Goal: Task Accomplishment & Management: Use online tool/utility

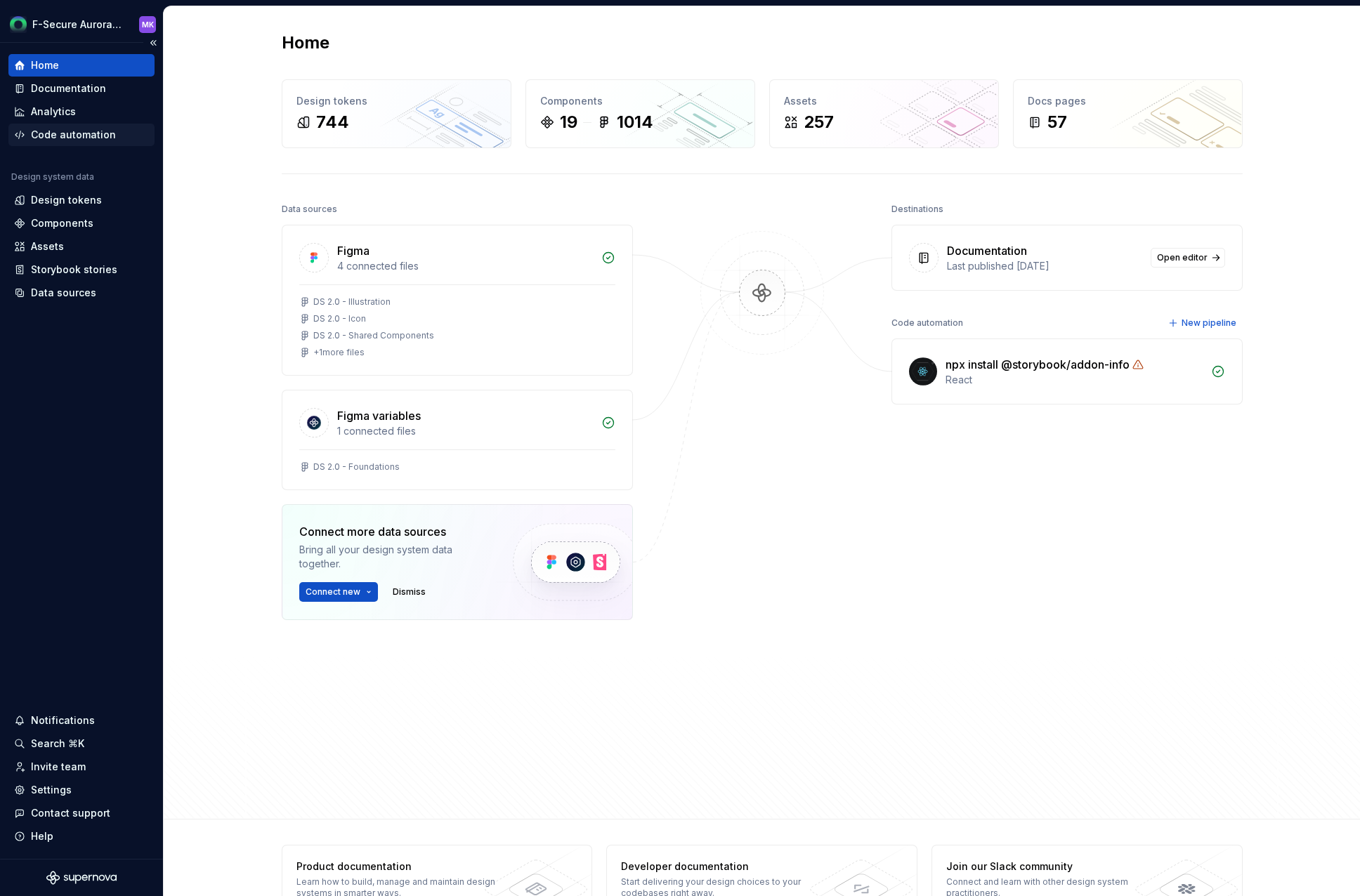
click at [86, 138] on div "Code automation" at bounding box center [73, 134] width 85 height 14
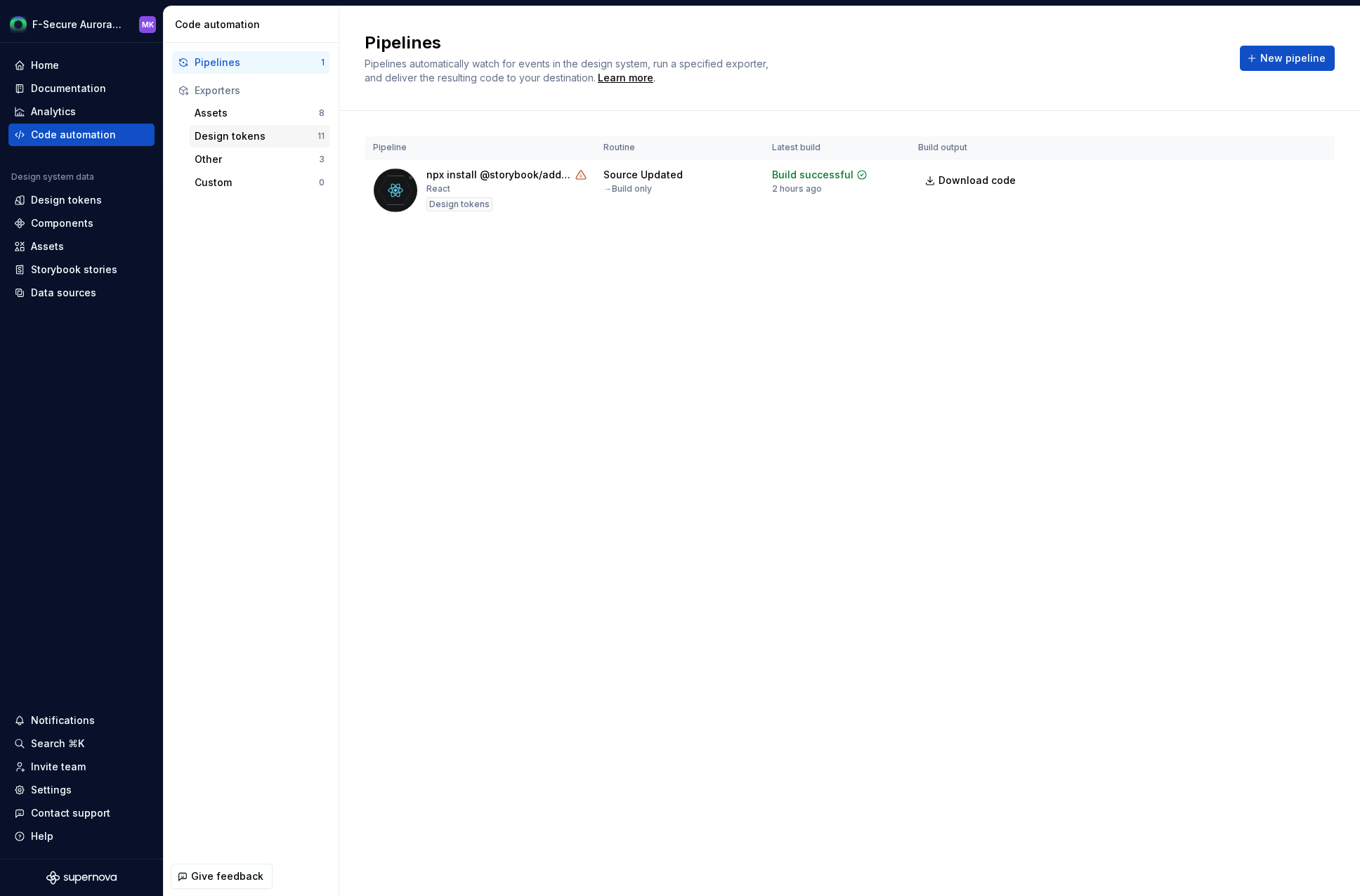
click at [275, 138] on div "Design tokens" at bounding box center [256, 136] width 123 height 14
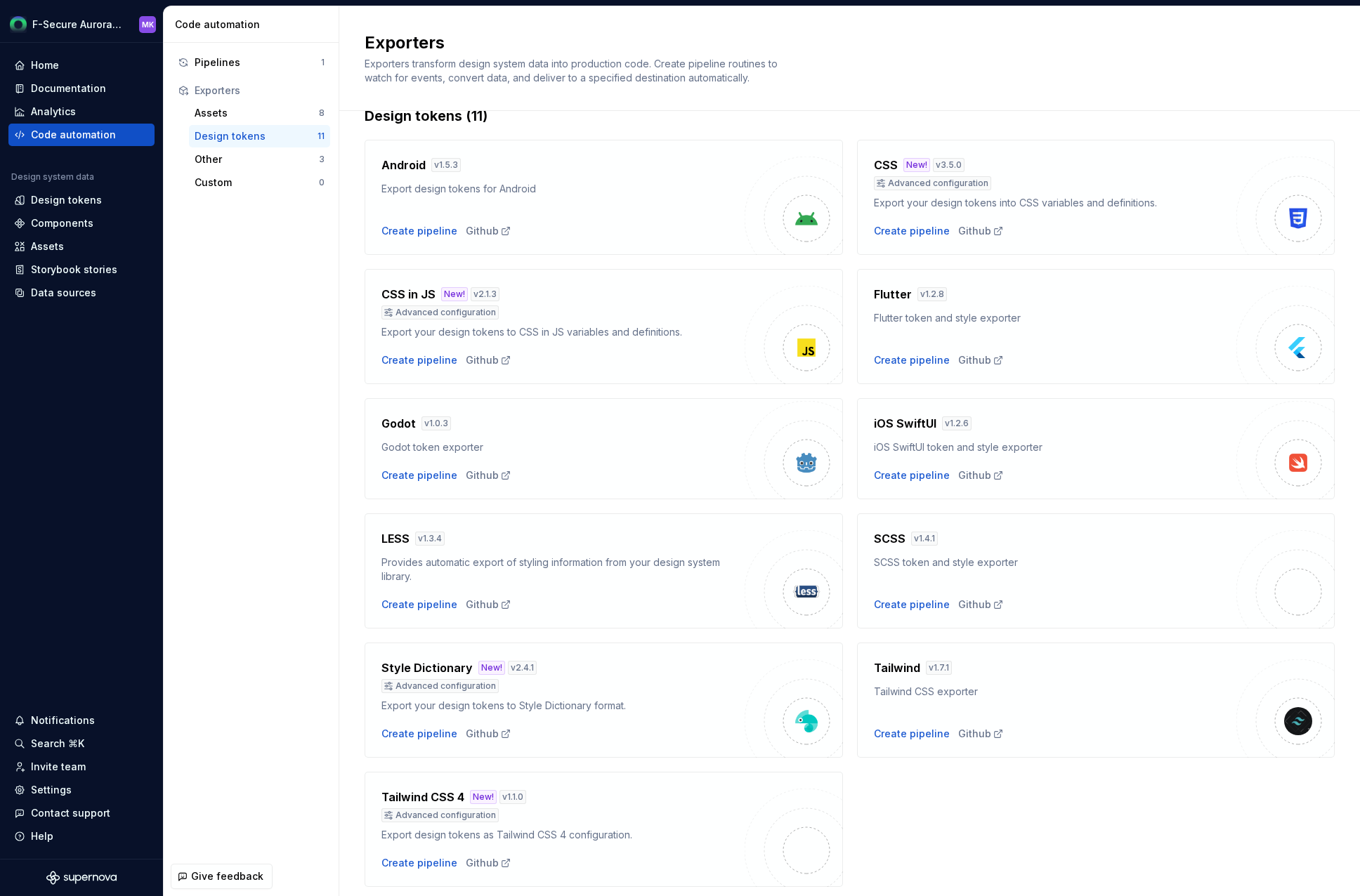
scroll to position [75, 0]
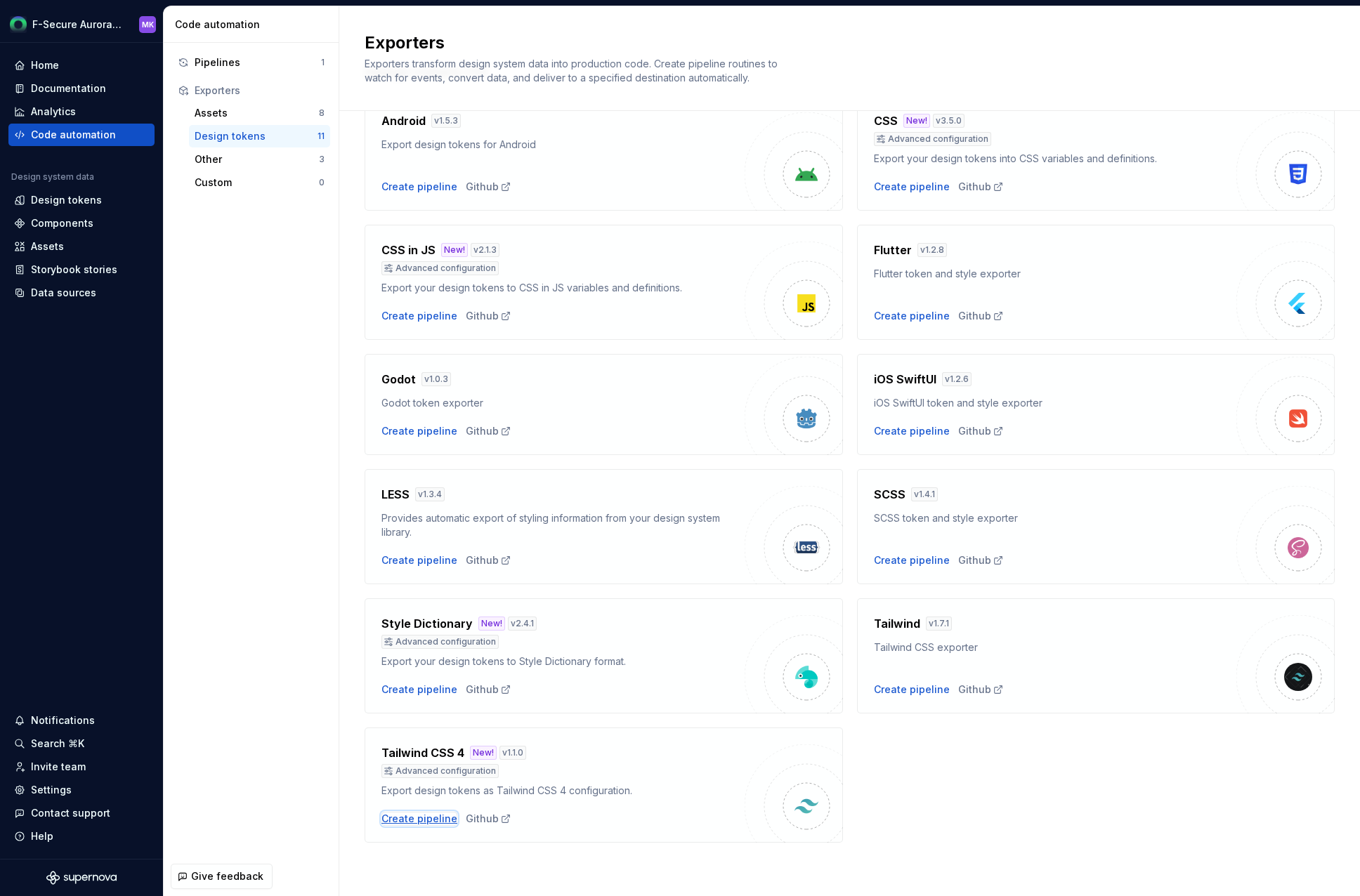
click at [410, 823] on div "Create pipeline" at bounding box center [420, 819] width 76 height 14
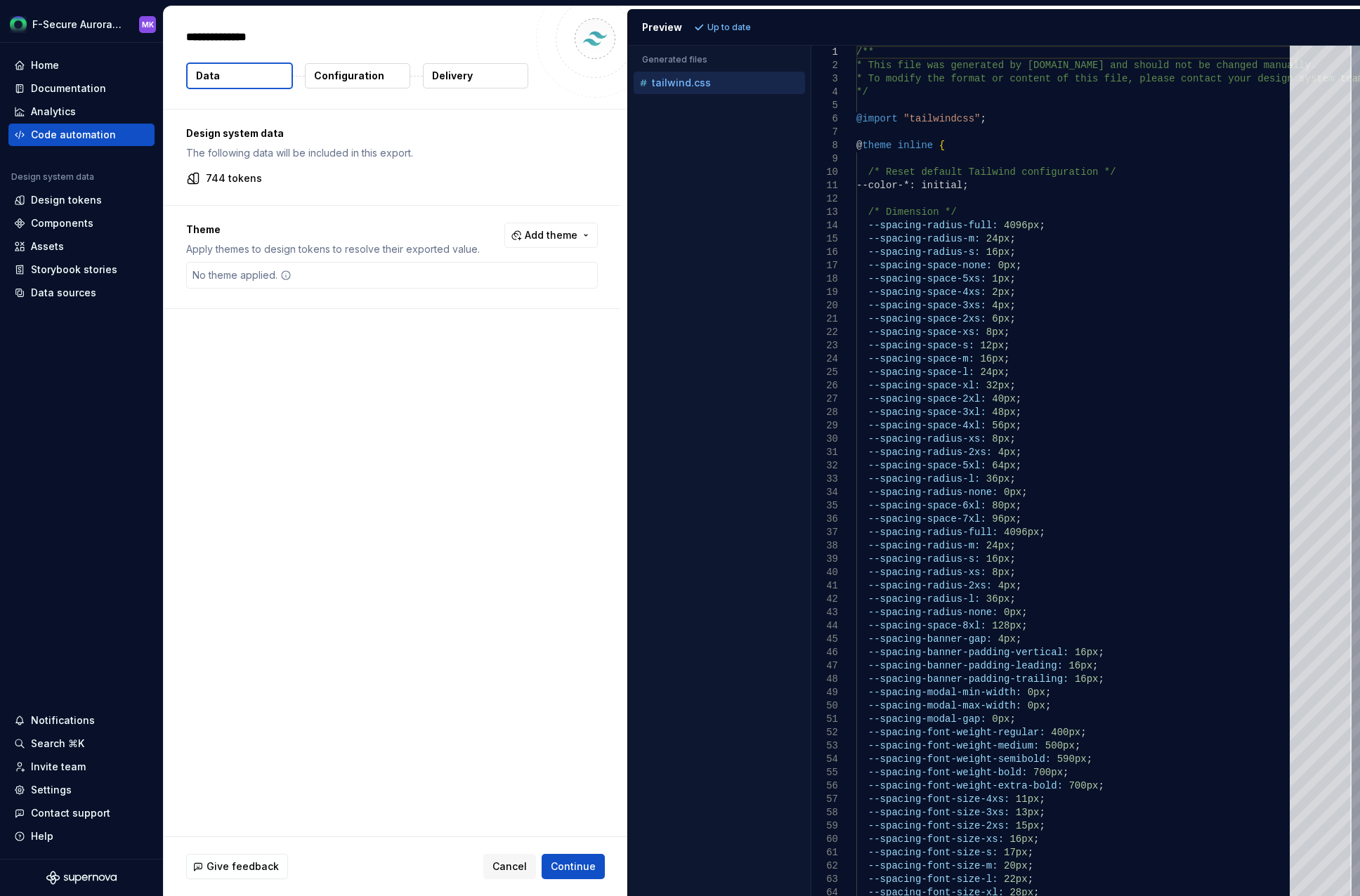
type textarea "*"
drag, startPoint x: 911, startPoint y: 74, endPoint x: 856, endPoint y: 49, distance: 60.4
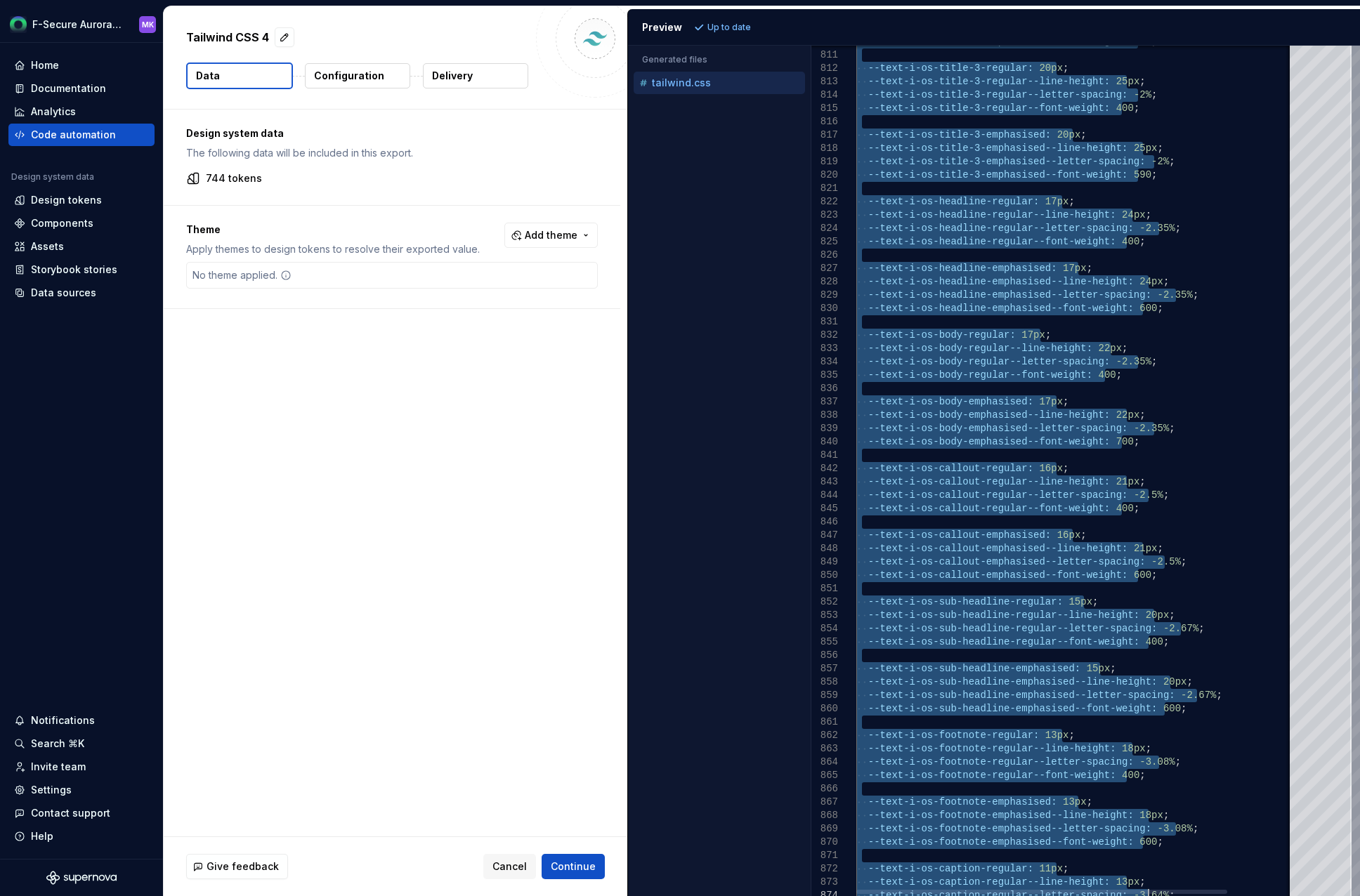
drag, startPoint x: 857, startPoint y: 49, endPoint x: 1156, endPoint y: 933, distance: 933.2
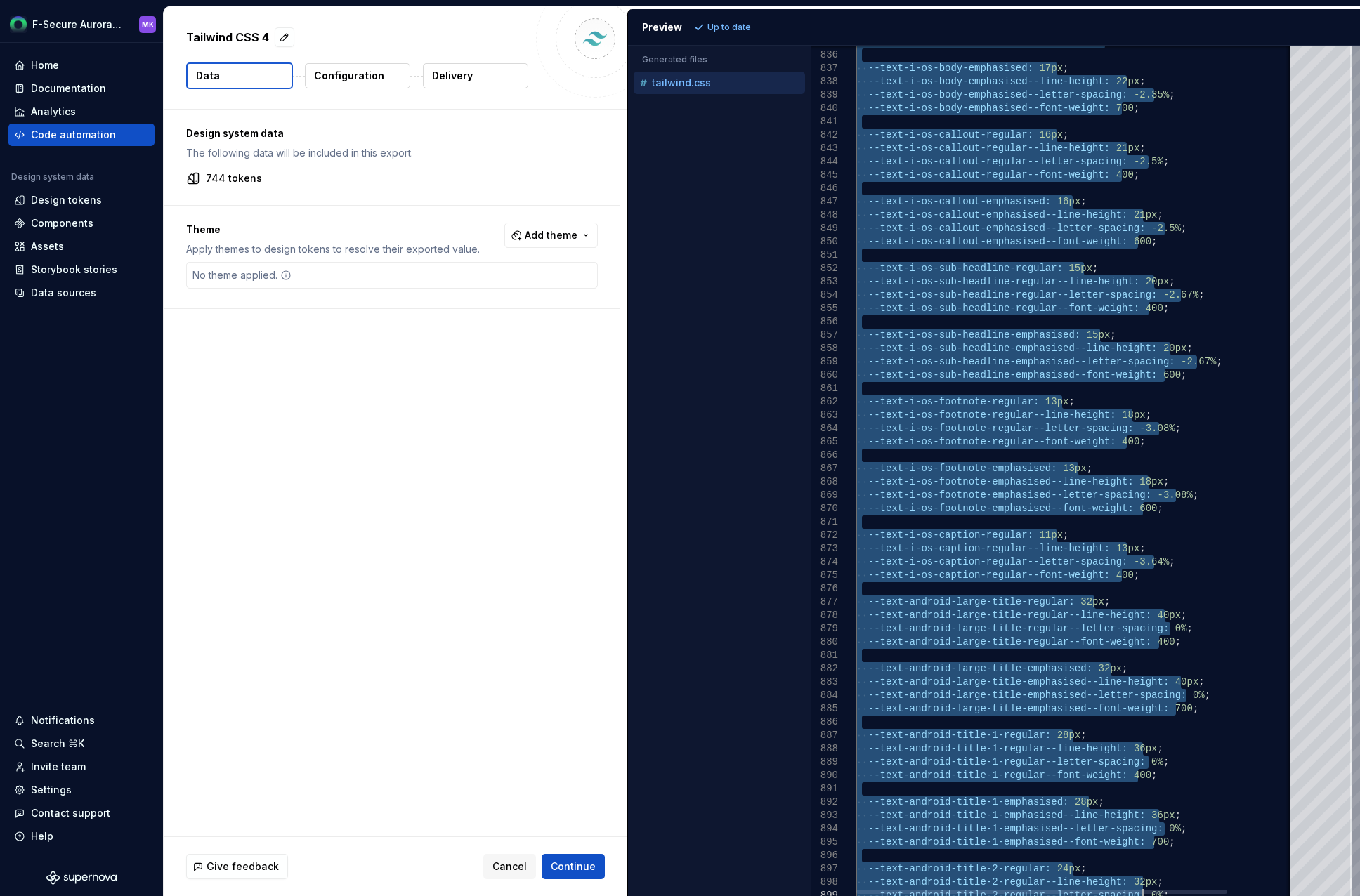
scroll to position [0, 1]
drag, startPoint x: 966, startPoint y: 236, endPoint x: 1042, endPoint y: 139, distance: 123.2
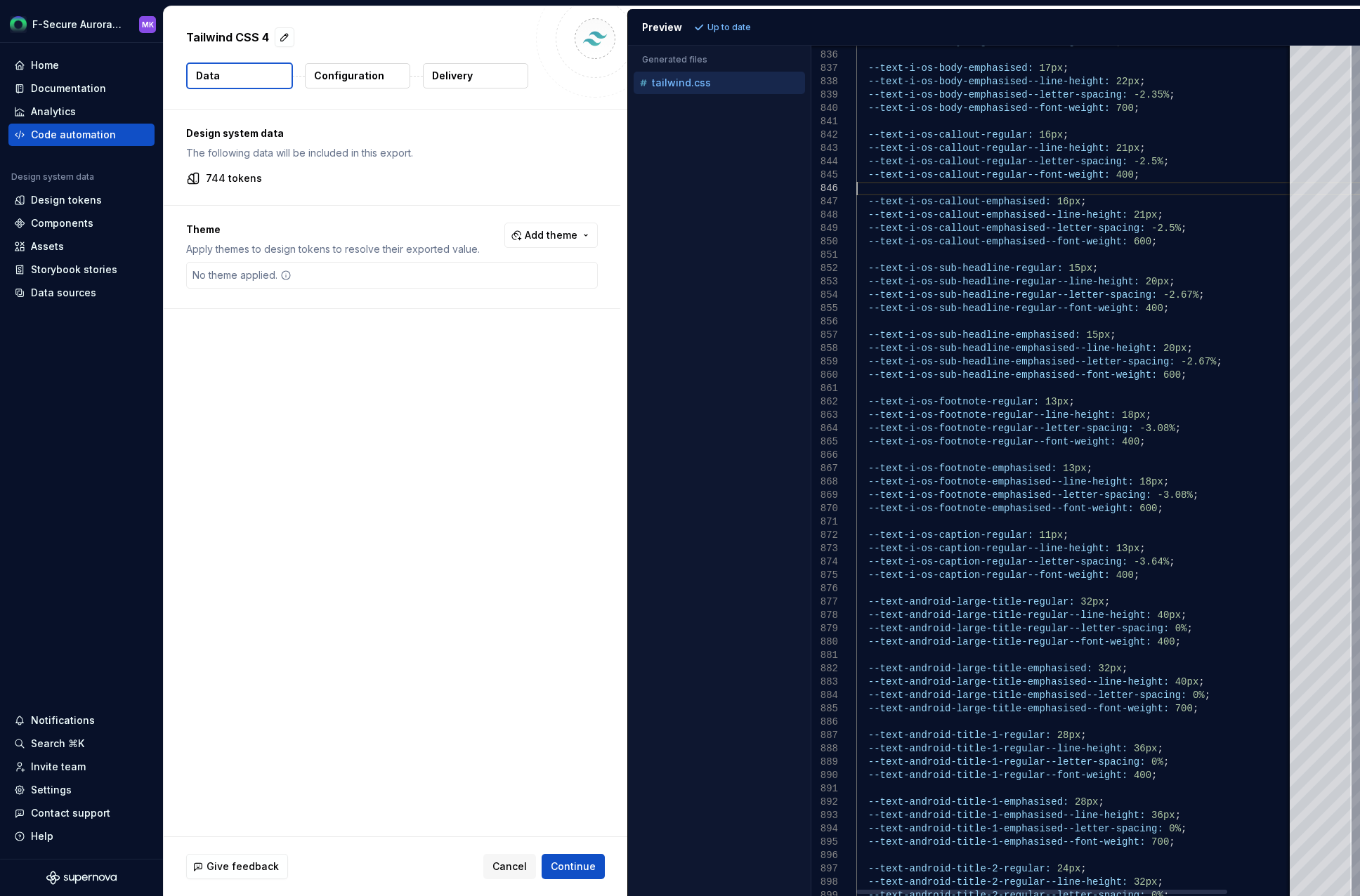
type textarea "**********"
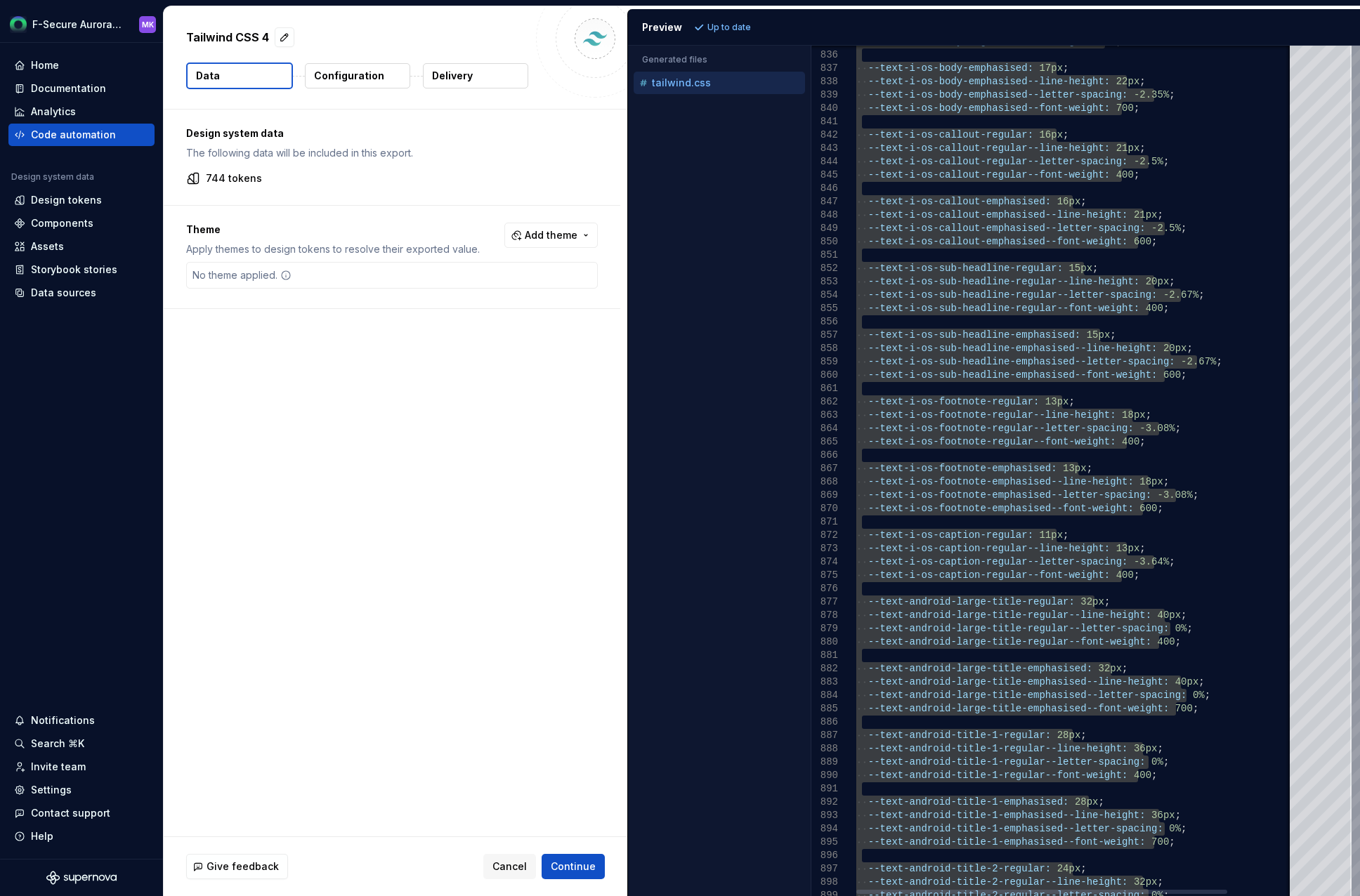
scroll to position [0, 2]
